Goal: Transaction & Acquisition: Subscribe to service/newsletter

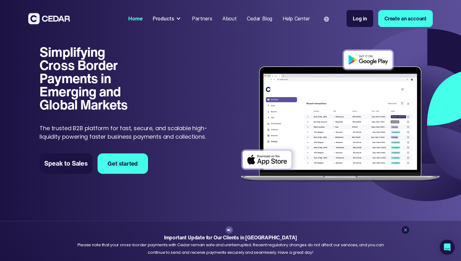
click at [181, 19] on div at bounding box center [178, 18] width 5 height 5
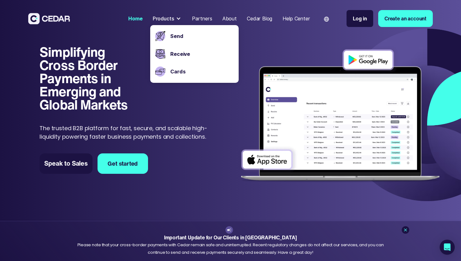
click at [283, 52] on img at bounding box center [340, 115] width 208 height 141
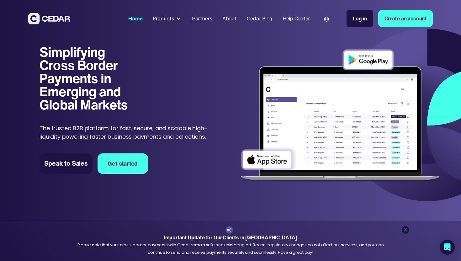
click at [409, 18] on link "Create an account" at bounding box center [405, 18] width 55 height 17
